Goal: Information Seeking & Learning: Learn about a topic

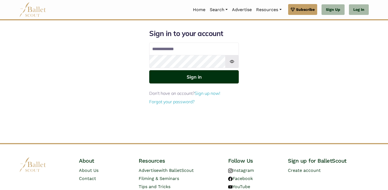
type input "**********"
click at [191, 75] on button "Sign in" at bounding box center [193, 76] width 89 height 13
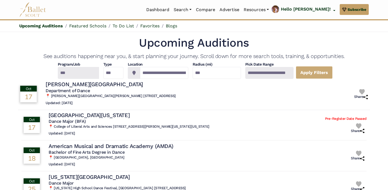
click at [135, 96] on h6 "📍 [PERSON_NAME][GEOGRAPHIC_DATA][PERSON_NAME] [STREET_ADDRESS]" at bounding box center [111, 96] width 130 height 5
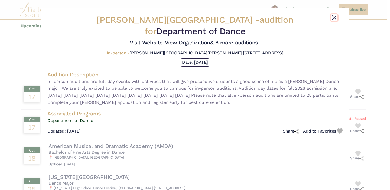
click at [336, 18] on button "Close" at bounding box center [334, 17] width 7 height 7
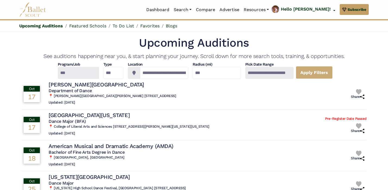
click at [79, 70] on div at bounding box center [77, 73] width 41 height 12
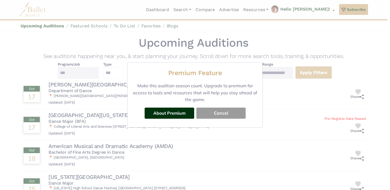
click at [224, 108] on button "Cancel" at bounding box center [220, 113] width 49 height 11
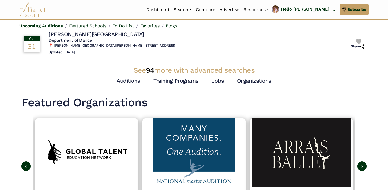
scroll to position [184, 0]
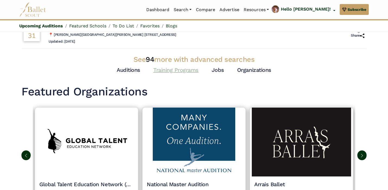
click at [175, 70] on link "Training Programs" at bounding box center [175, 70] width 45 height 7
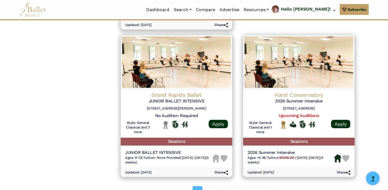
scroll to position [705, 0]
